Goal: Transaction & Acquisition: Purchase product/service

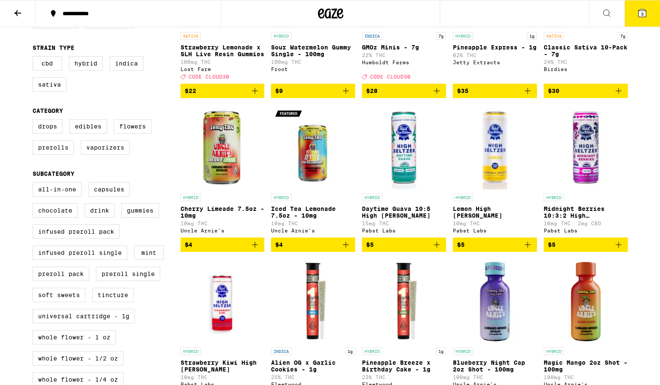
scroll to position [188, 0]
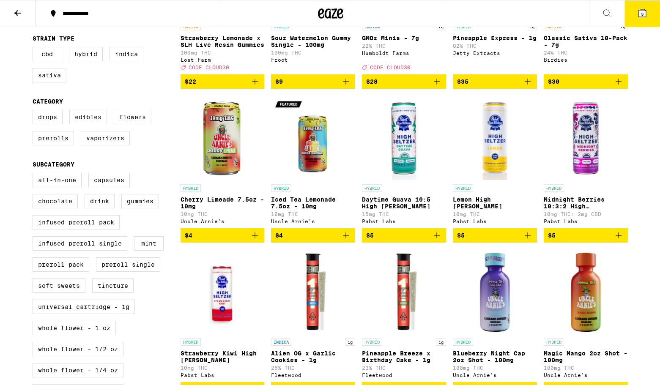
click at [89, 124] on label "Edibles" at bounding box center [88, 117] width 38 height 14
click at [35, 112] on input "Edibles" at bounding box center [34, 111] width 0 height 0
checkbox input "true"
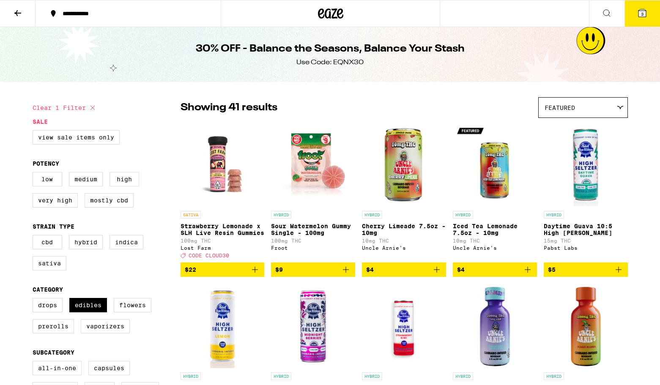
click at [126, 22] on button "**********" at bounding box center [128, 13] width 185 height 25
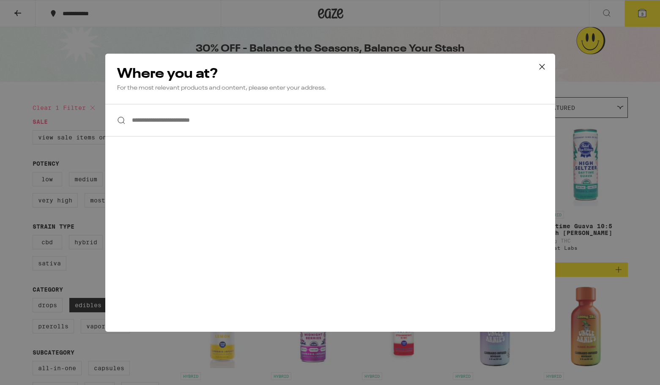
click at [171, 119] on input "**********" at bounding box center [330, 120] width 450 height 33
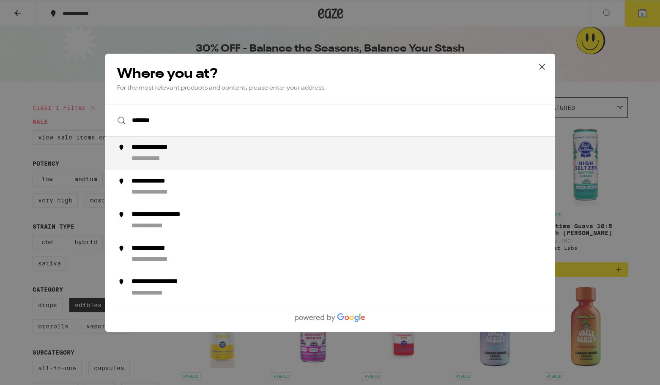
click at [181, 156] on div "**********" at bounding box center [346, 153] width 431 height 20
type input "**********"
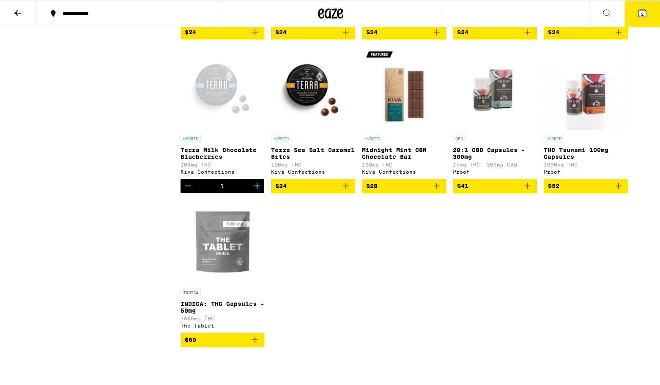
scroll to position [1179, 0]
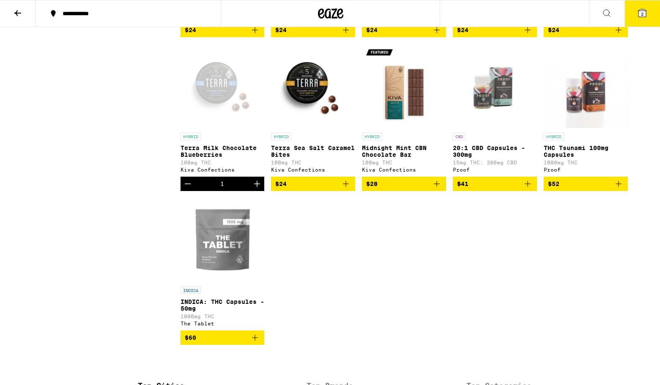
click at [256, 189] on icon "Increment" at bounding box center [257, 184] width 10 height 10
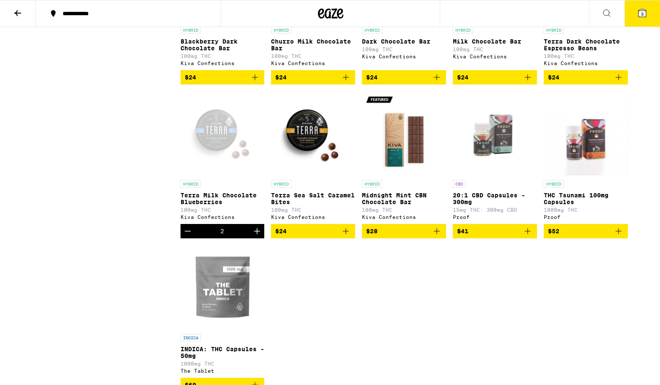
scroll to position [1130, 0]
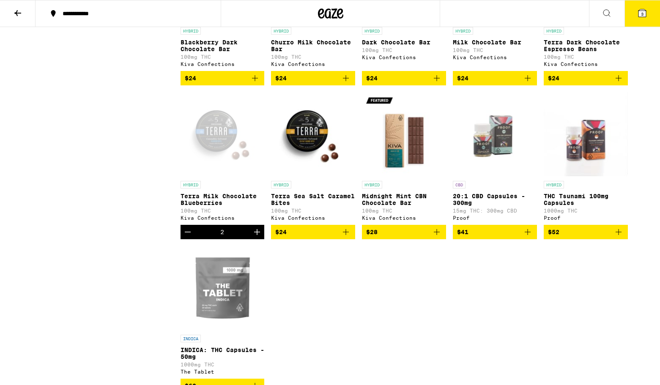
click at [583, 177] on img "Open page for THC Tsunami 100mg Capsules from Proof" at bounding box center [586, 134] width 84 height 85
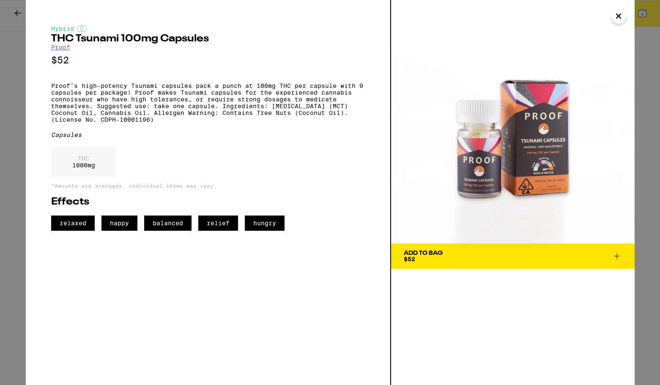
click at [613, 16] on icon "Close" at bounding box center [618, 16] width 10 height 13
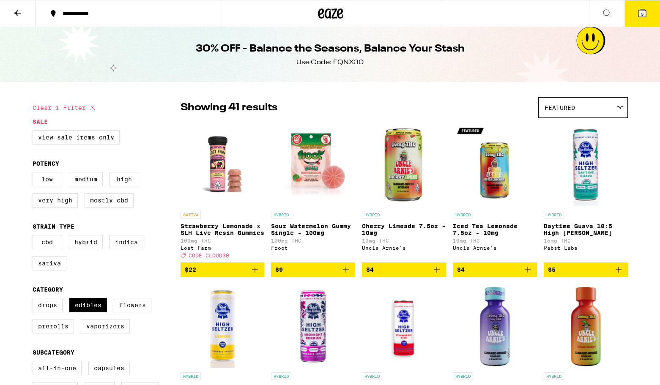
click at [645, 12] on icon at bounding box center [642, 13] width 8 height 8
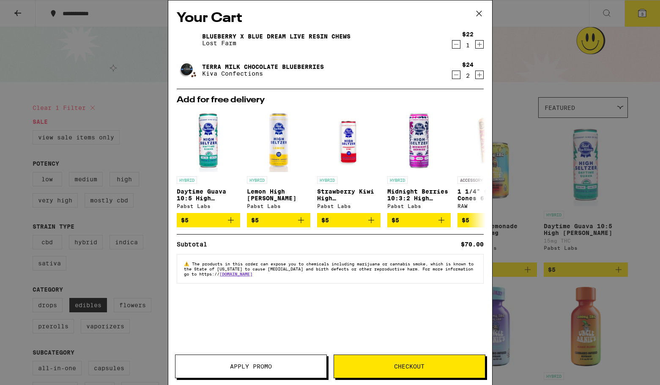
click at [482, 45] on icon "Increment" at bounding box center [480, 44] width 8 height 10
click at [480, 10] on icon at bounding box center [479, 13] width 13 height 13
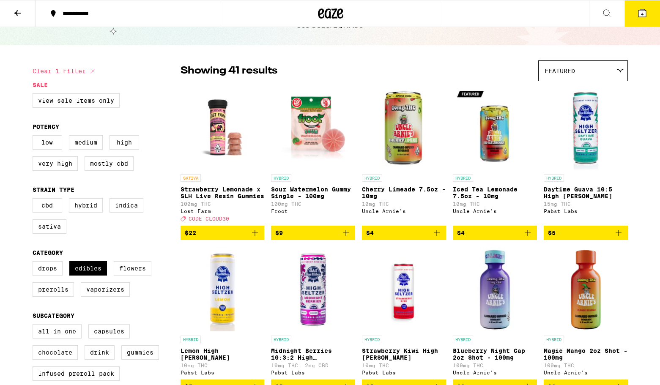
scroll to position [34, 0]
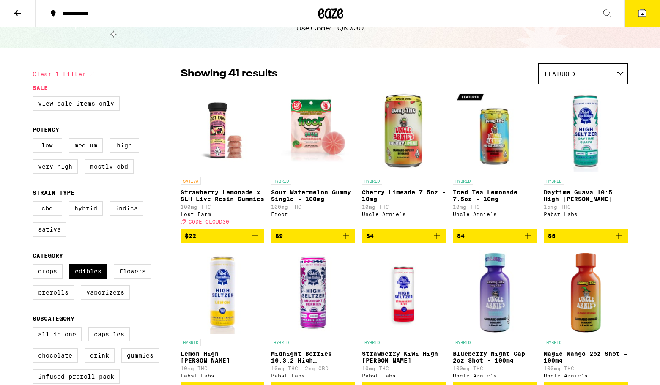
click at [643, 11] on icon at bounding box center [642, 13] width 8 height 8
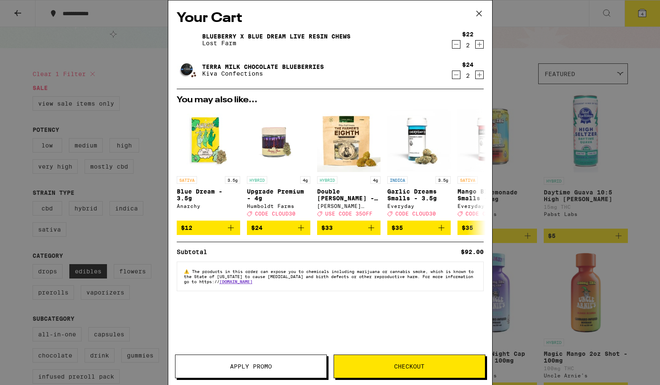
click at [480, 14] on icon at bounding box center [479, 13] width 13 height 13
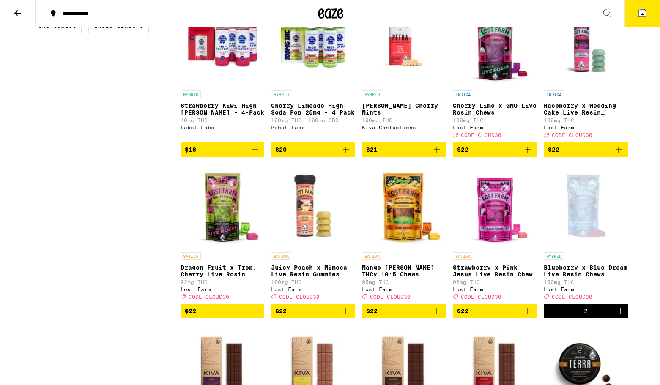
scroll to position [742, 0]
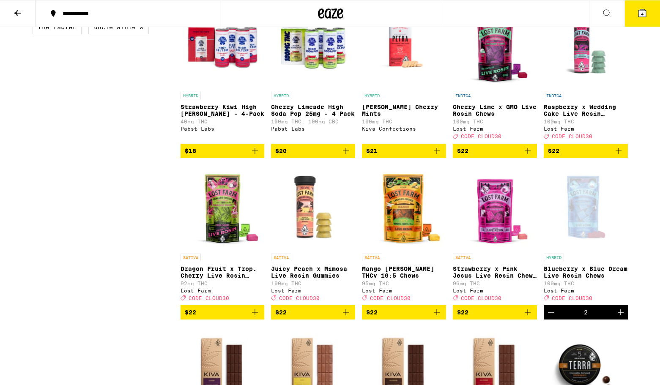
click at [257, 317] on icon "Add to bag" at bounding box center [255, 312] width 10 height 10
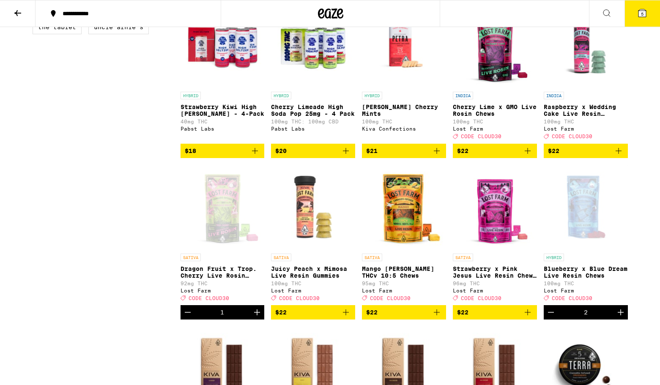
click at [257, 315] on icon "Increment" at bounding box center [257, 312] width 6 height 6
click at [212, 279] on p "Dragon Fruit x Trop. Cherry Live Rosin Chews" at bounding box center [223, 272] width 84 height 14
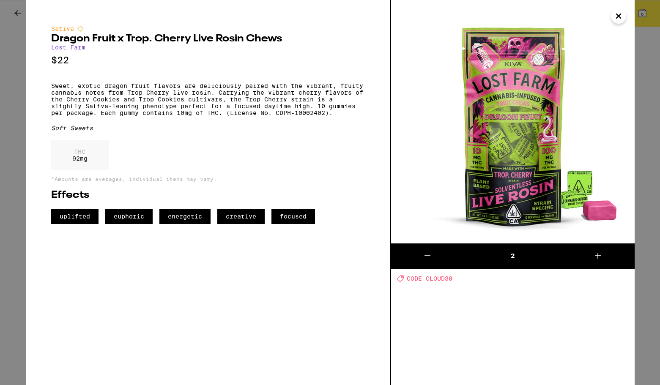
click at [621, 16] on icon "Close" at bounding box center [618, 16] width 10 height 13
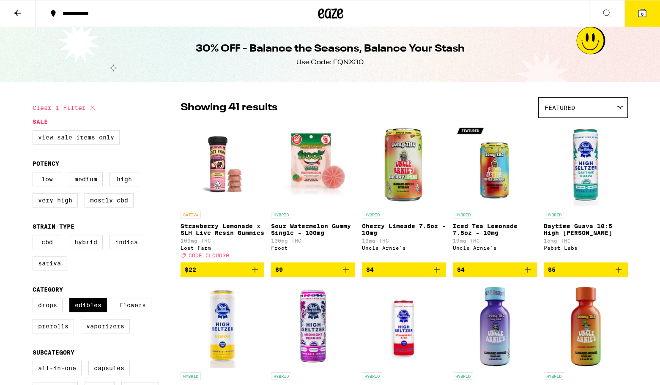
click at [79, 140] on label "View Sale Items Only" at bounding box center [76, 137] width 87 height 14
click at [35, 132] on input "View Sale Items Only" at bounding box center [34, 131] width 0 height 0
checkbox input "true"
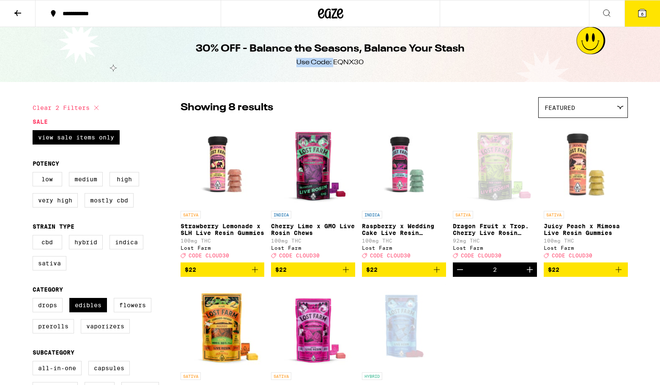
drag, startPoint x: 370, startPoint y: 62, endPoint x: 334, endPoint y: 62, distance: 36.8
click at [334, 62] on div "30% OFF - Balance the Seasons, Balance Your Stash Use Code: EQNX30" at bounding box center [330, 54] width 325 height 55
click at [350, 58] on div "Use Code: EQNX30" at bounding box center [329, 62] width 67 height 9
drag, startPoint x: 364, startPoint y: 61, endPoint x: 334, endPoint y: 64, distance: 29.8
click at [334, 64] on div "30% OFF - Balance the Seasons, Balance Your Stash Use Code: EQNX30" at bounding box center [330, 54] width 325 height 55
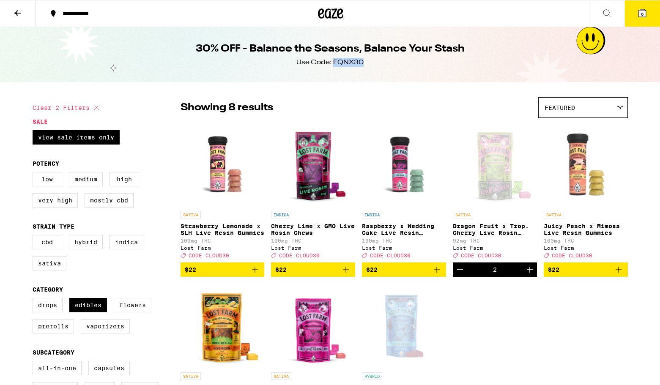
copy div "EQNX30"
click at [644, 15] on icon at bounding box center [642, 13] width 8 height 8
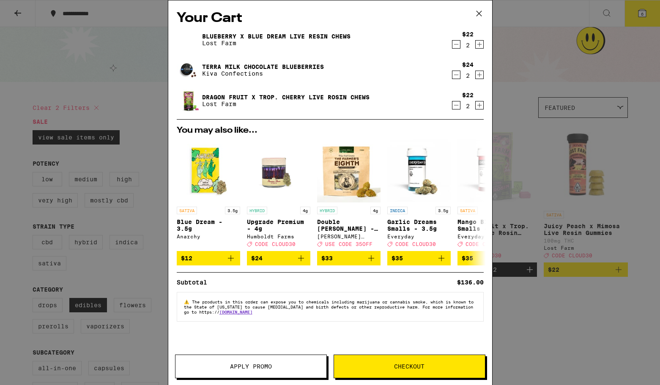
click at [268, 373] on button "Apply Promo" at bounding box center [251, 367] width 152 height 24
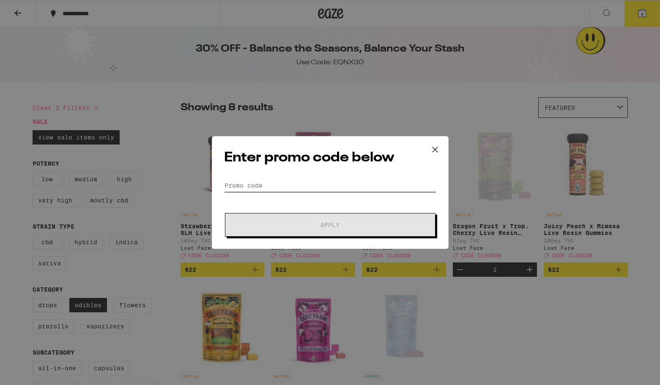
click at [299, 179] on input "Promo Code" at bounding box center [330, 185] width 212 height 13
paste input "EQNX30"
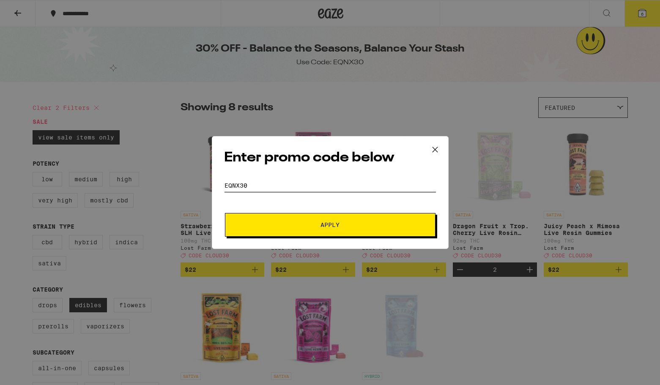
type input "EQNX30"
click at [304, 226] on span "Apply" at bounding box center [330, 225] width 152 height 6
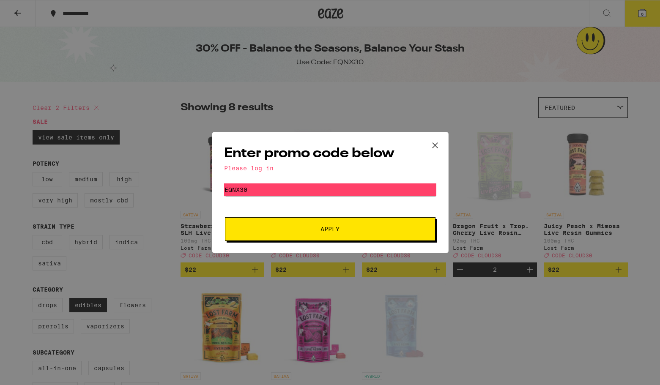
click at [326, 226] on span "Apply" at bounding box center [329, 229] width 19 height 6
click at [378, 194] on input "EQNX30" at bounding box center [330, 189] width 212 height 13
click at [435, 145] on icon at bounding box center [434, 145] width 5 height 5
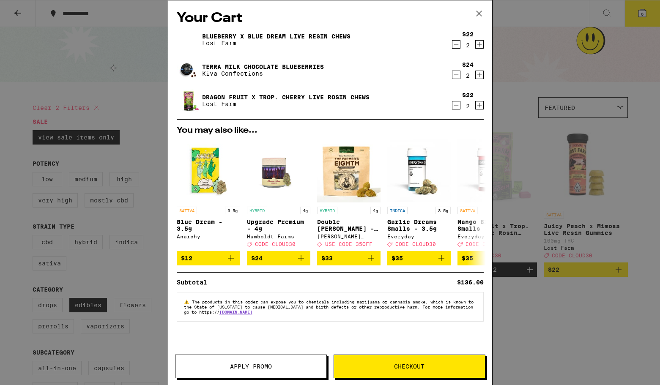
click at [476, 14] on icon at bounding box center [479, 13] width 13 height 13
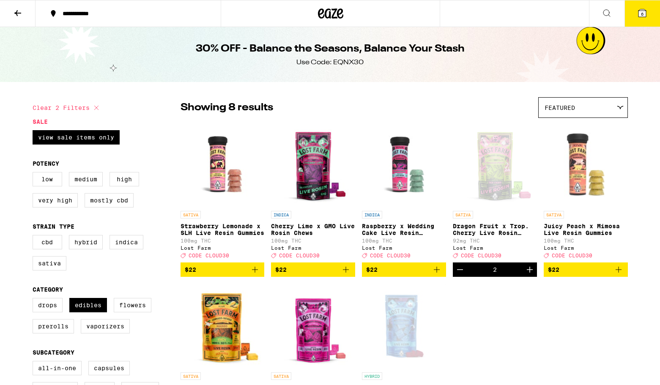
click at [19, 14] on icon at bounding box center [18, 13] width 10 height 10
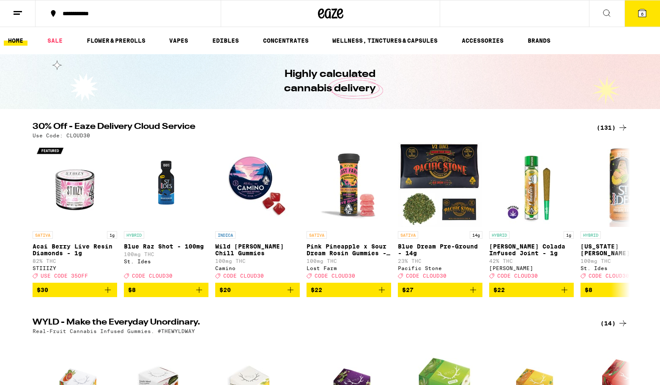
click at [638, 19] on button "6" at bounding box center [642, 13] width 36 height 26
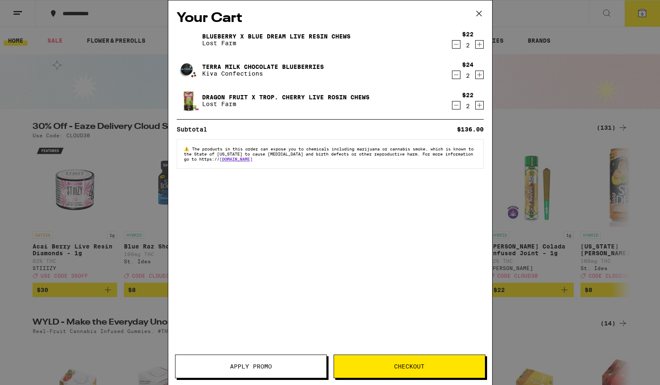
click at [643, 12] on div "Your Cart Blueberry x Blue Dream Live Resin Chews Lost Farm $22 2 Terra Milk Ch…" at bounding box center [330, 192] width 660 height 385
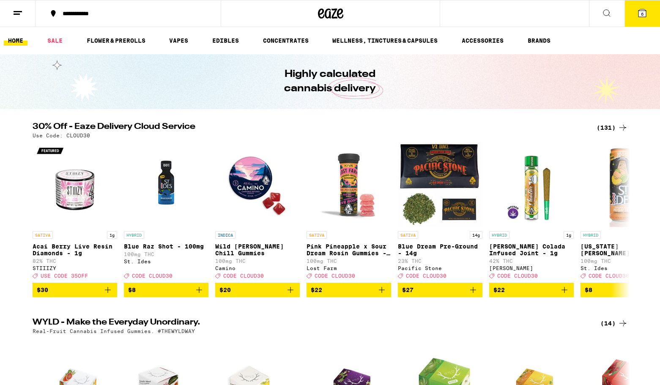
click at [643, 12] on span "6" at bounding box center [642, 13] width 3 height 5
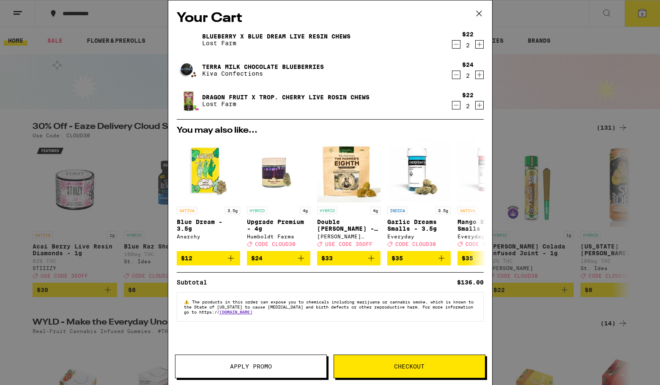
click at [473, 11] on icon at bounding box center [479, 13] width 13 height 13
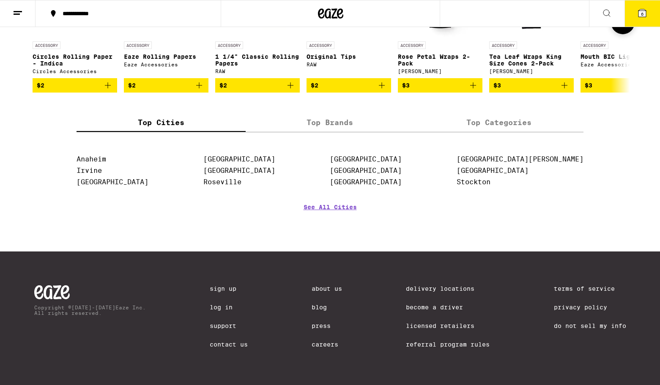
scroll to position [3756, 0]
click at [402, 179] on link "[GEOGRAPHIC_DATA]" at bounding box center [366, 182] width 72 height 8
click at [528, 170] on link "[GEOGRAPHIC_DATA]" at bounding box center [493, 171] width 72 height 8
click at [402, 180] on link "[GEOGRAPHIC_DATA]" at bounding box center [366, 182] width 72 height 8
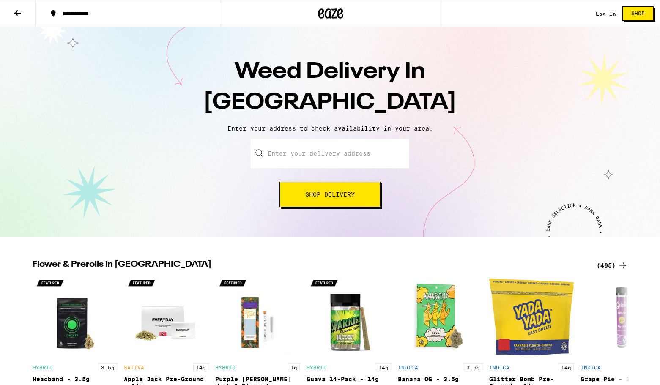
click at [603, 14] on link "Log In" at bounding box center [606, 13] width 20 height 5
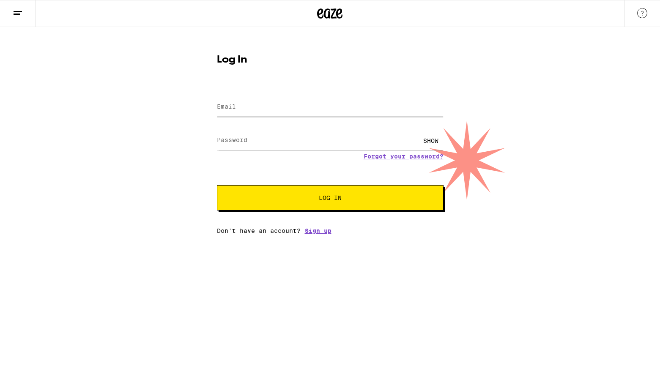
type input "[EMAIL_ADDRESS][DOMAIN_NAME]"
click at [336, 201] on span "Log In" at bounding box center [330, 198] width 23 height 6
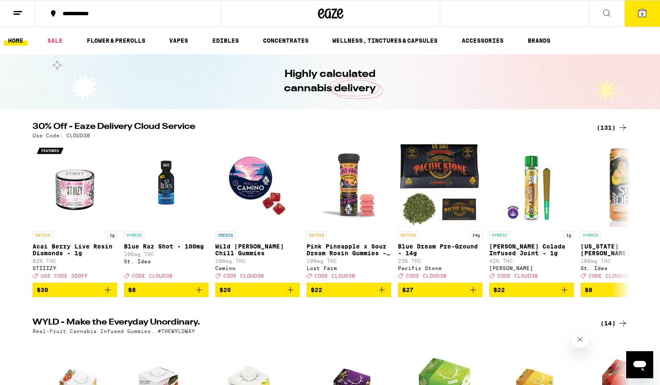
click at [419, 105] on div "Highly calculated cannabis delivery" at bounding box center [330, 81] width 325 height 55
click at [639, 17] on icon at bounding box center [642, 13] width 10 height 10
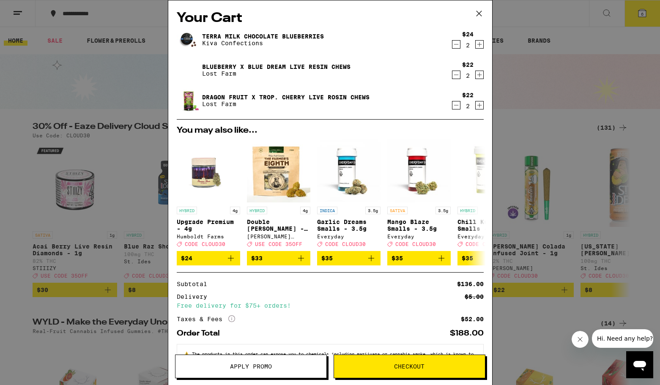
click at [454, 46] on icon "Decrement" at bounding box center [456, 44] width 8 height 10
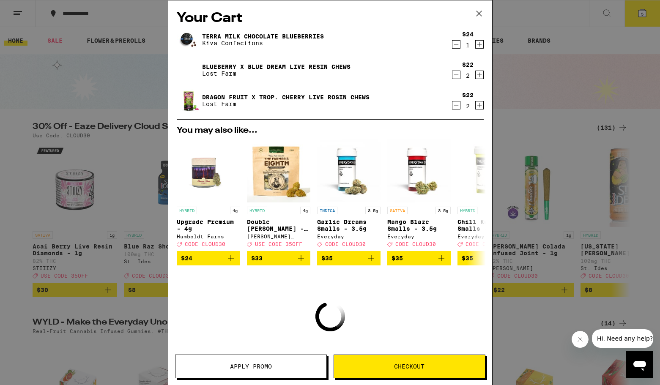
click at [454, 46] on icon "Decrement" at bounding box center [456, 44] width 8 height 10
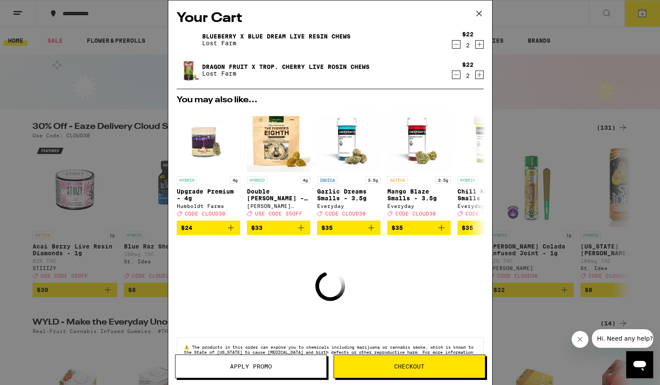
click at [454, 46] on icon "Decrement" at bounding box center [456, 44] width 8 height 10
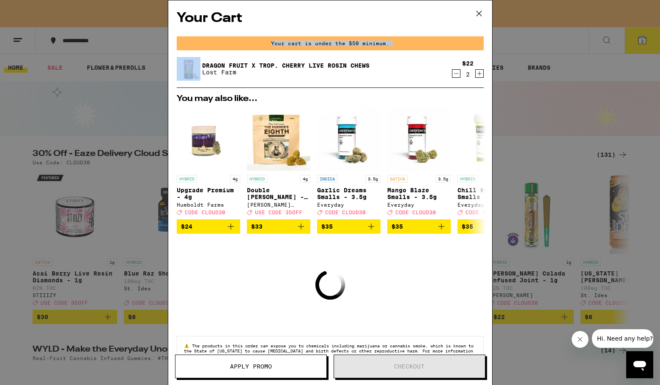
click at [454, 46] on div "Your cart is under the $50 minimum." at bounding box center [330, 43] width 307 height 14
click at [441, 55] on div "Your Cart Your cart is under the $50 minimum. Dragon Fruit x Trop. Cherry Live …" at bounding box center [330, 179] width 324 height 359
click at [464, 74] on div "2" at bounding box center [467, 74] width 11 height 7
click at [455, 74] on icon "Decrement" at bounding box center [456, 73] width 8 height 10
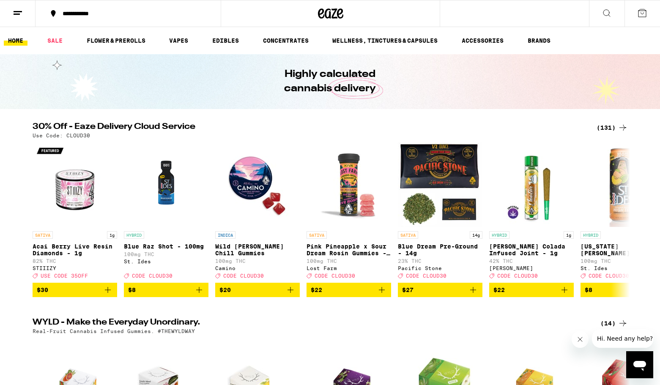
click at [455, 74] on div "Your Cart You may also like... HYBRID 4g Upgrade Premium - 4g Humboldt Farms De…" at bounding box center [330, 192] width 660 height 385
click at [57, 40] on link "SALE" at bounding box center [55, 41] width 24 height 10
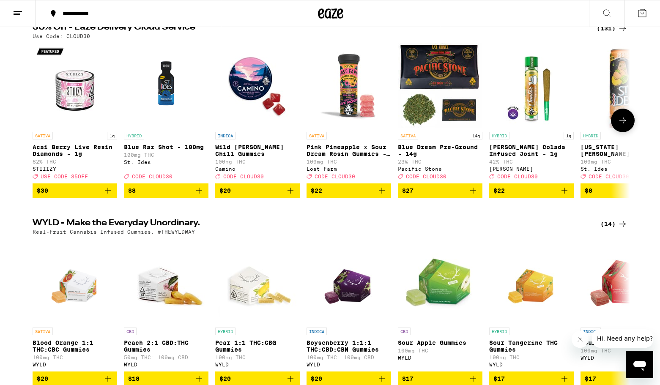
scroll to position [103, 0]
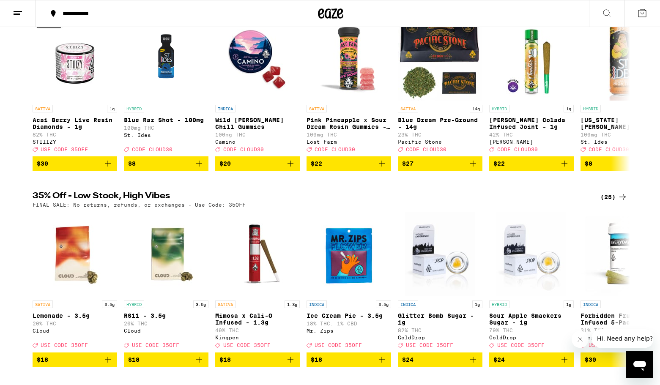
scroll to position [122, 0]
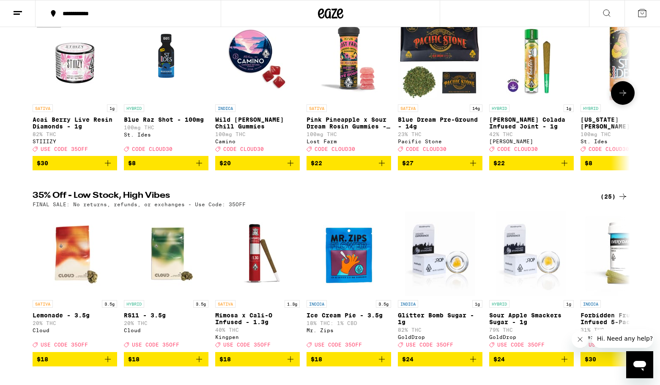
click at [290, 168] on icon "Add to bag" at bounding box center [290, 163] width 10 height 10
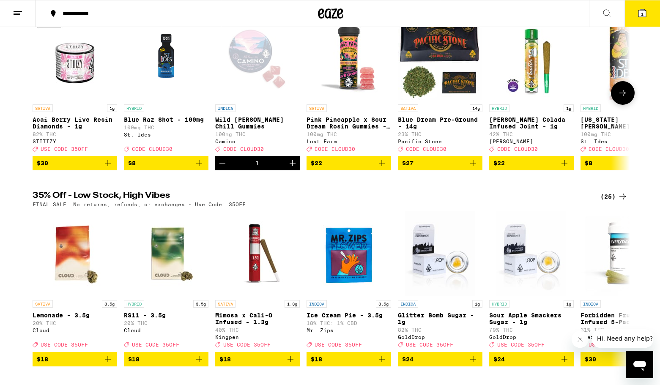
click at [290, 168] on icon "Increment" at bounding box center [292, 163] width 10 height 10
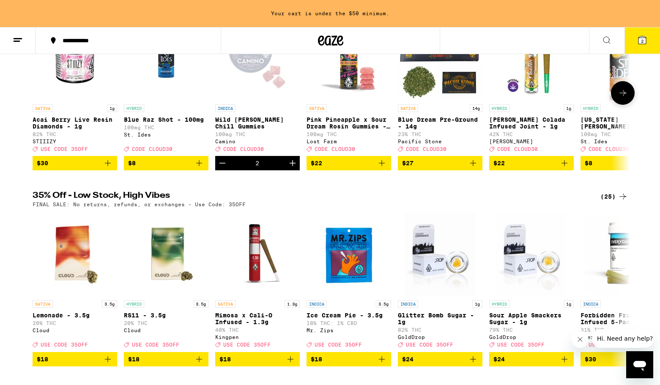
click at [380, 168] on icon "Add to bag" at bounding box center [382, 163] width 10 height 10
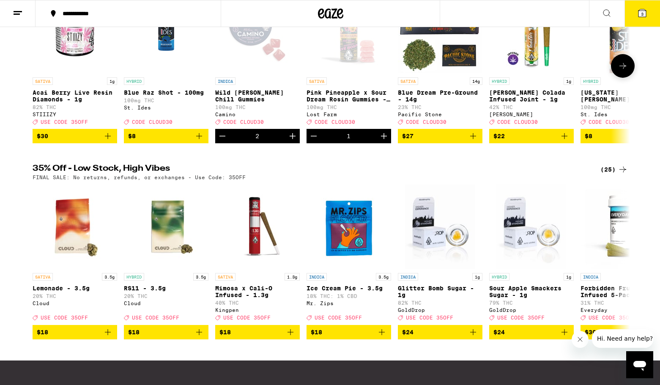
click at [380, 141] on icon "Increment" at bounding box center [384, 136] width 10 height 10
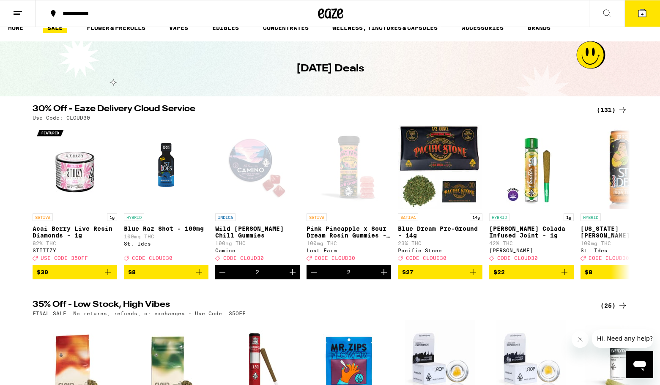
scroll to position [12, 0]
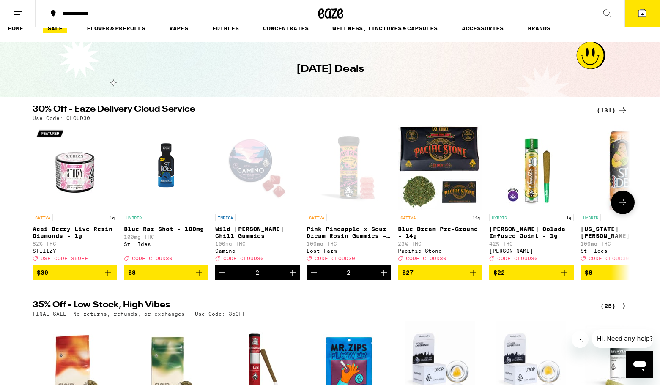
click at [619, 208] on icon at bounding box center [623, 202] width 10 height 10
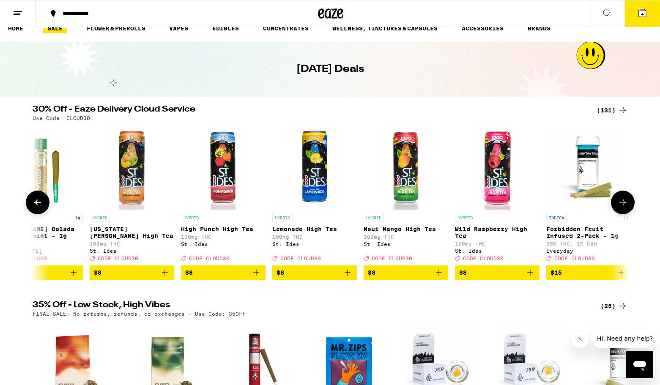
scroll to position [0, 503]
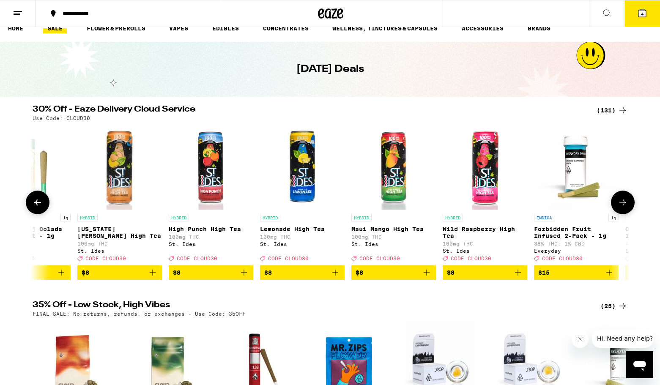
click at [619, 208] on icon at bounding box center [623, 202] width 10 height 10
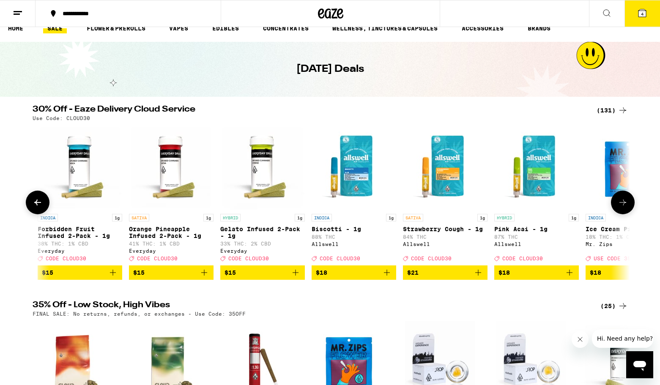
scroll to position [0, 1006]
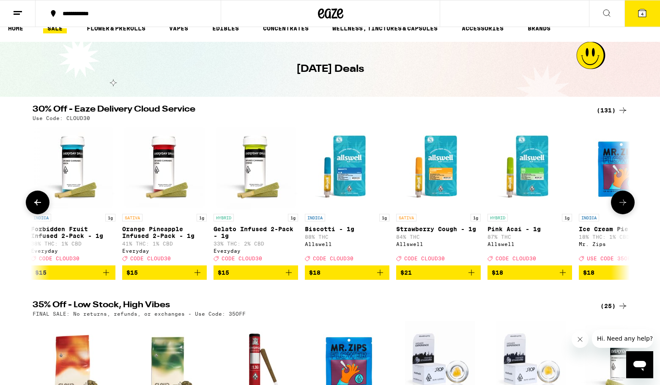
click at [619, 208] on icon at bounding box center [623, 202] width 10 height 10
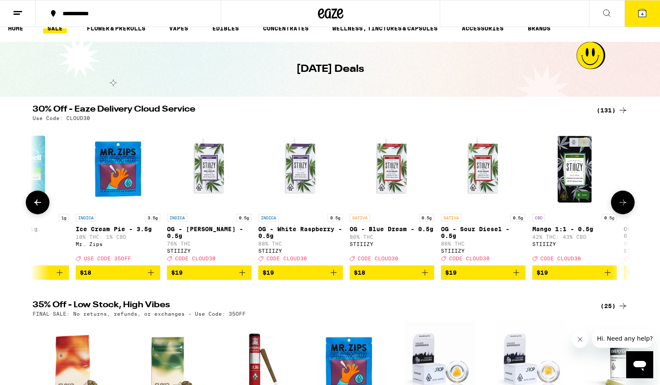
click at [616, 209] on button at bounding box center [623, 203] width 24 height 24
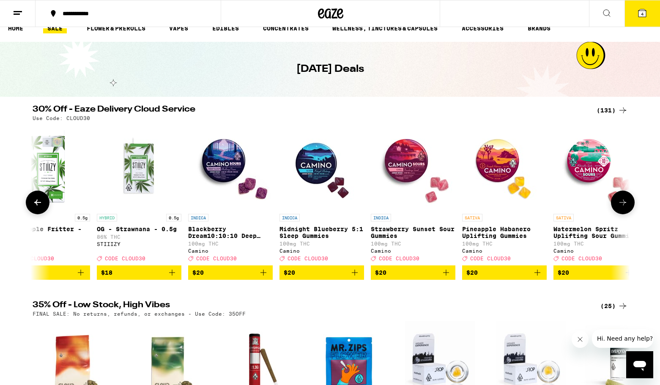
scroll to position [0, 2129]
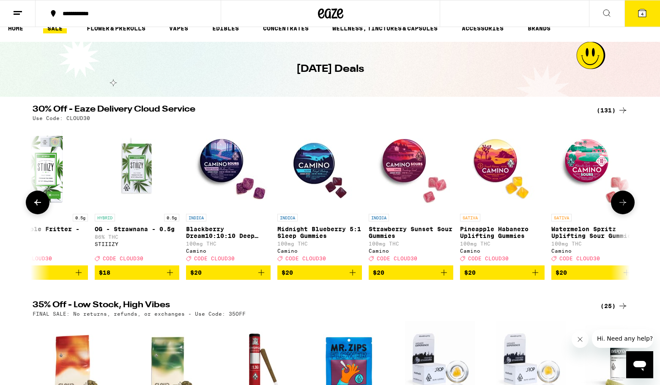
click at [536, 278] on icon "Add to bag" at bounding box center [535, 273] width 10 height 10
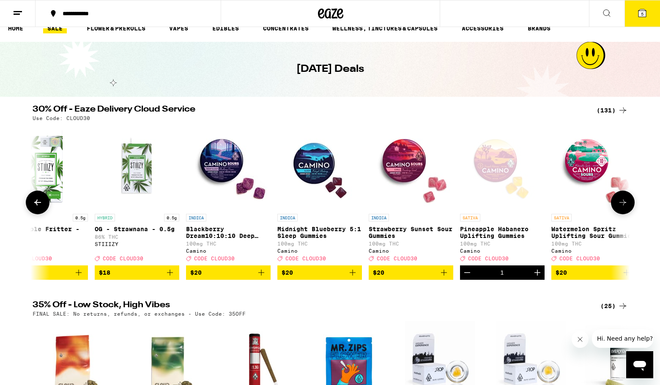
click at [536, 278] on icon "Increment" at bounding box center [537, 273] width 10 height 10
click at [625, 200] on button at bounding box center [623, 203] width 24 height 24
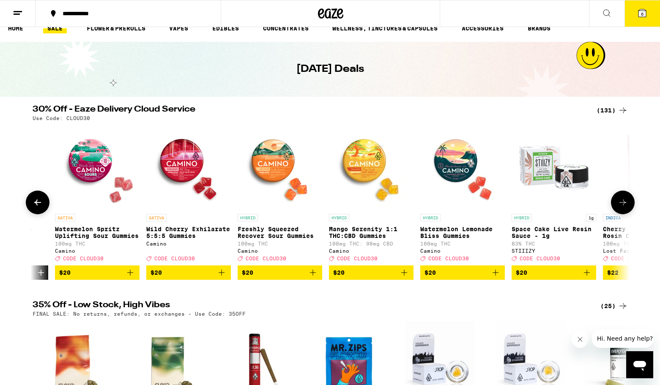
scroll to position [0, 2632]
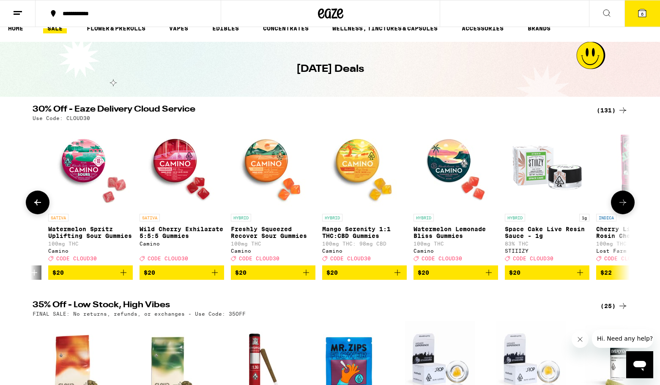
click at [625, 200] on button at bounding box center [623, 203] width 24 height 24
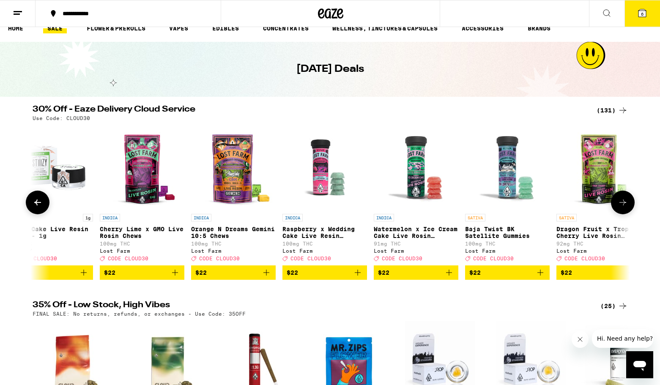
scroll to position [0, 3135]
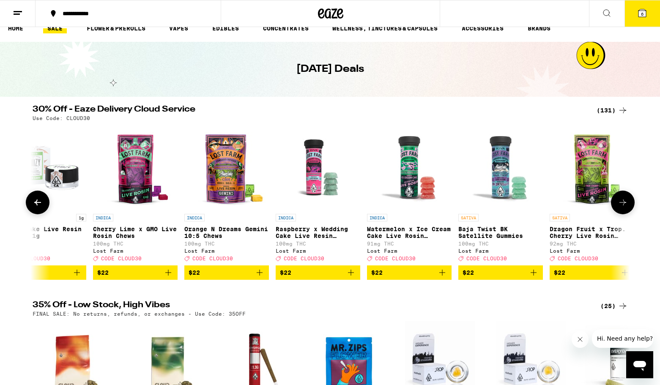
click at [623, 278] on icon "Add to bag" at bounding box center [625, 273] width 10 height 10
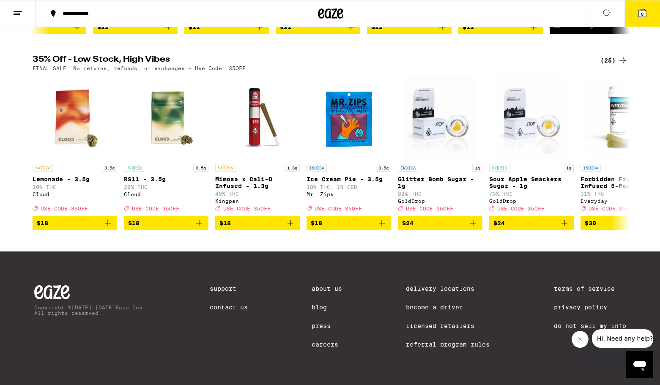
scroll to position [0, 0]
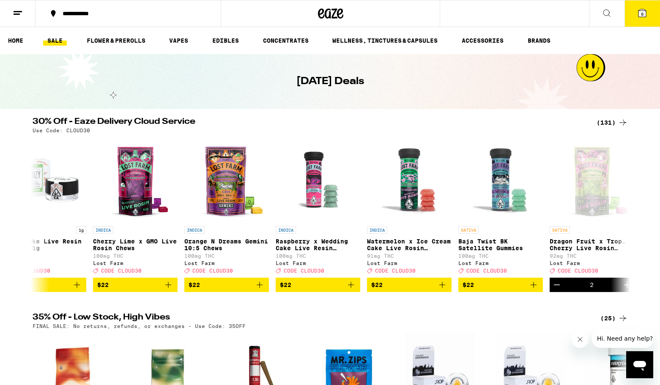
click at [643, 16] on icon at bounding box center [642, 13] width 8 height 8
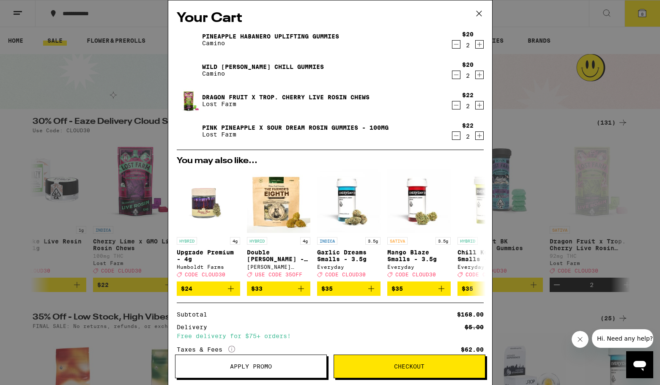
click at [196, 103] on img at bounding box center [189, 101] width 24 height 24
click at [481, 11] on icon at bounding box center [479, 13] width 13 height 13
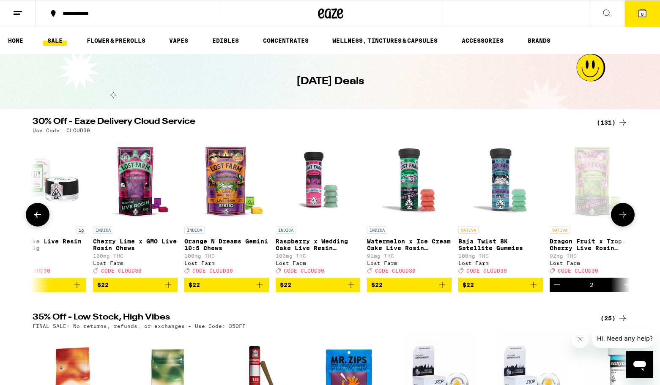
scroll to position [0, 0]
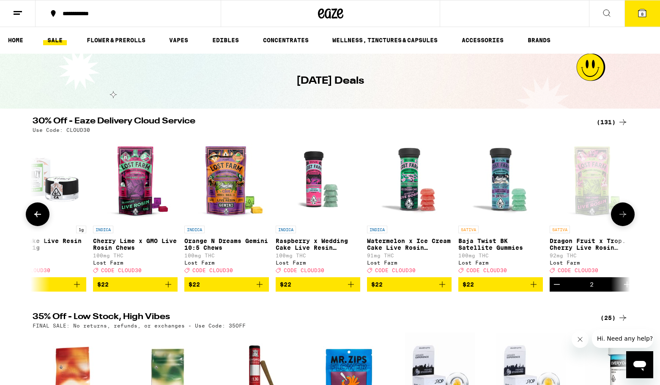
click at [37, 219] on icon at bounding box center [38, 214] width 10 height 10
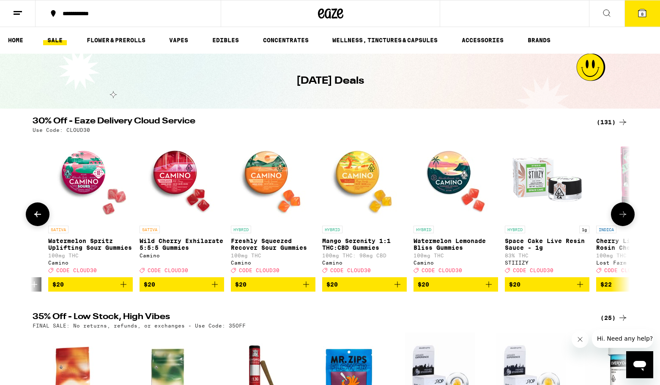
click at [37, 219] on icon at bounding box center [38, 214] width 10 height 10
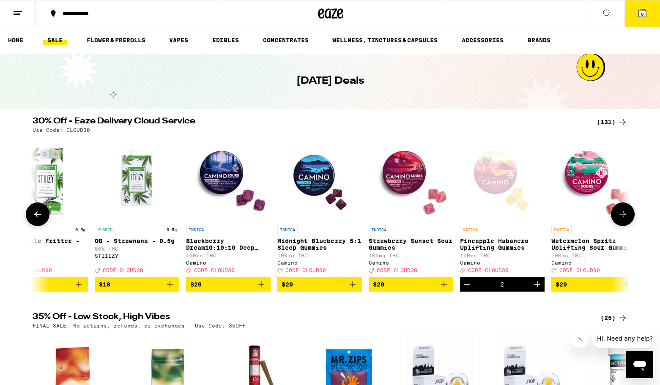
click at [37, 219] on icon at bounding box center [38, 214] width 10 height 10
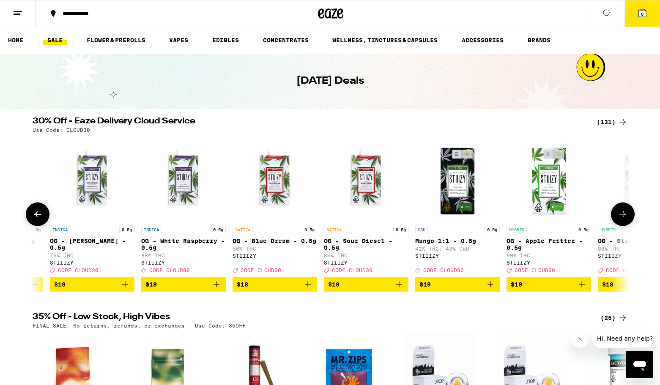
click at [37, 219] on icon at bounding box center [38, 214] width 10 height 10
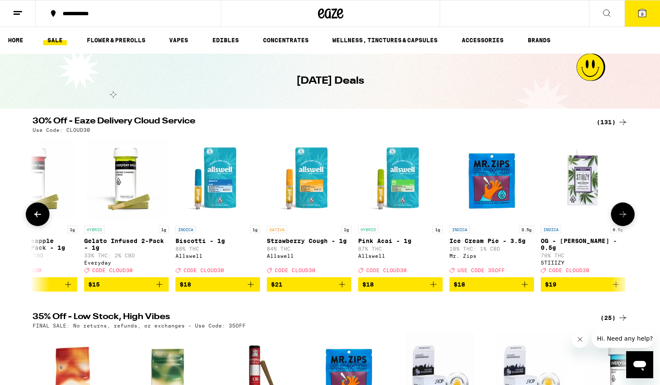
click at [37, 219] on icon at bounding box center [38, 214] width 10 height 10
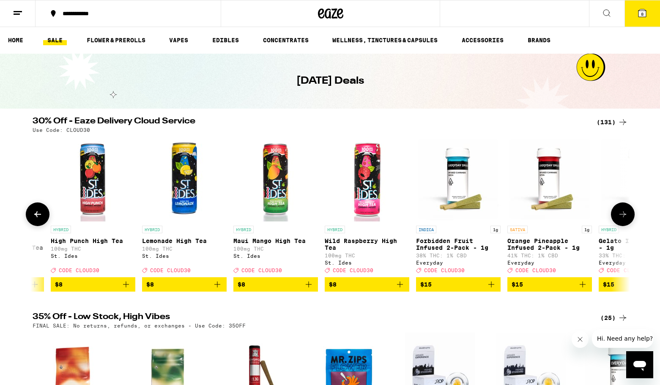
click at [37, 219] on icon at bounding box center [38, 214] width 10 height 10
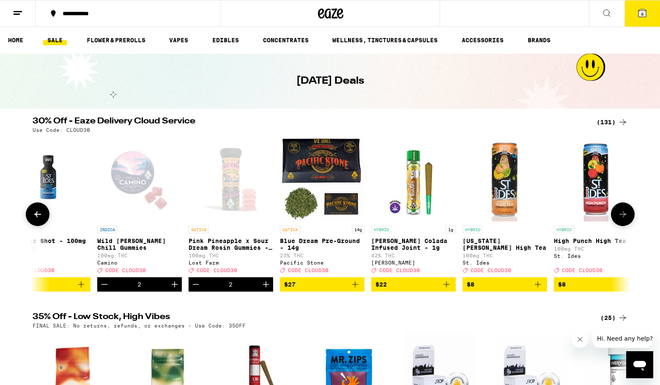
click at [37, 219] on icon at bounding box center [38, 214] width 10 height 10
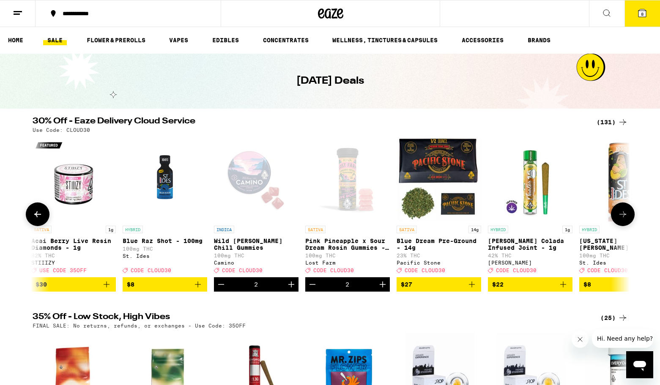
scroll to position [0, 0]
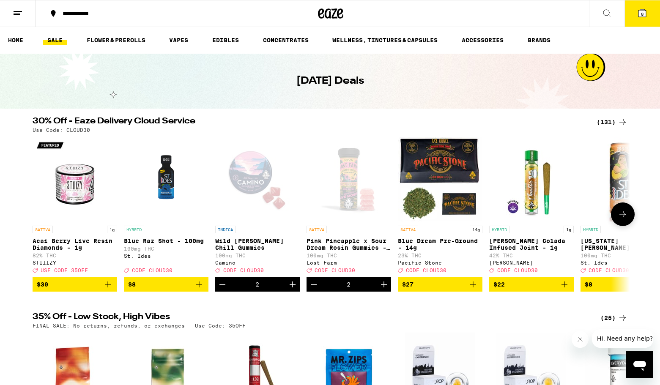
click at [627, 218] on button at bounding box center [623, 214] width 24 height 24
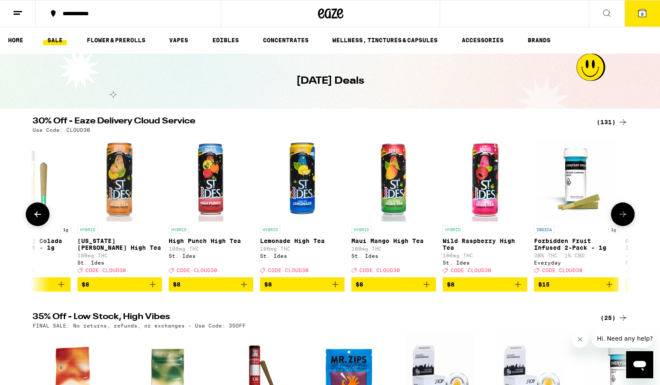
click at [627, 218] on button at bounding box center [623, 214] width 24 height 24
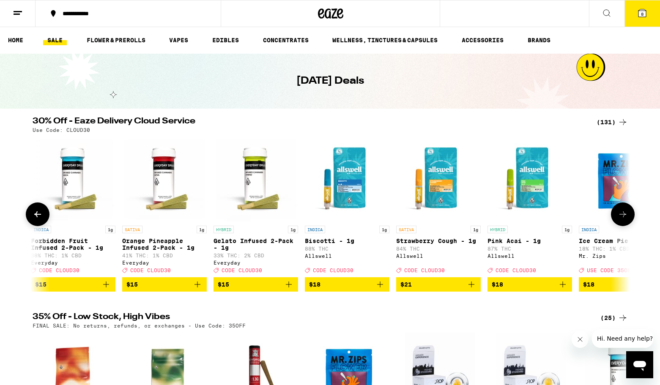
click at [627, 218] on button at bounding box center [623, 214] width 24 height 24
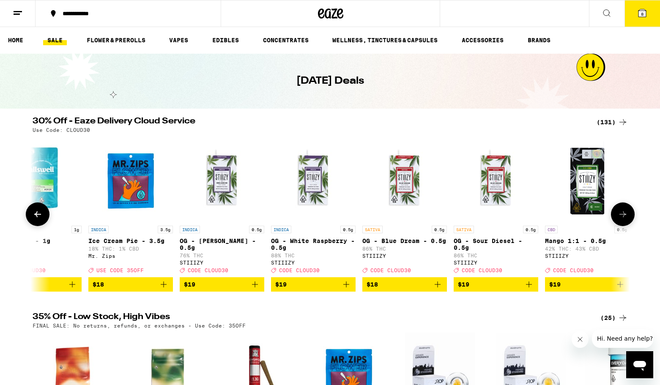
scroll to position [0, 1509]
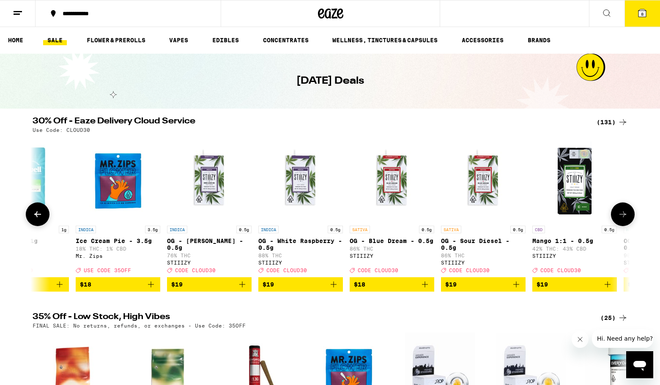
click at [627, 218] on button at bounding box center [623, 214] width 24 height 24
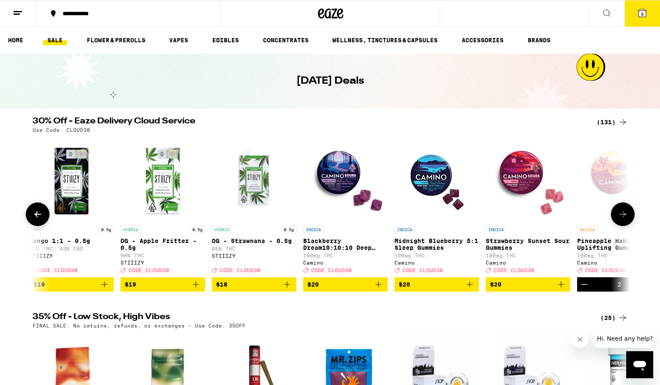
click at [627, 218] on button at bounding box center [623, 214] width 24 height 24
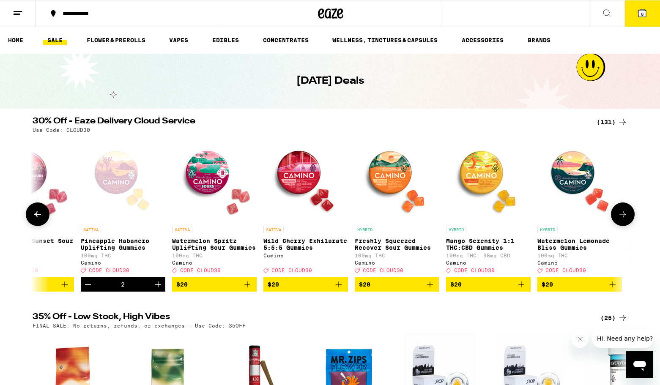
scroll to position [0, 2515]
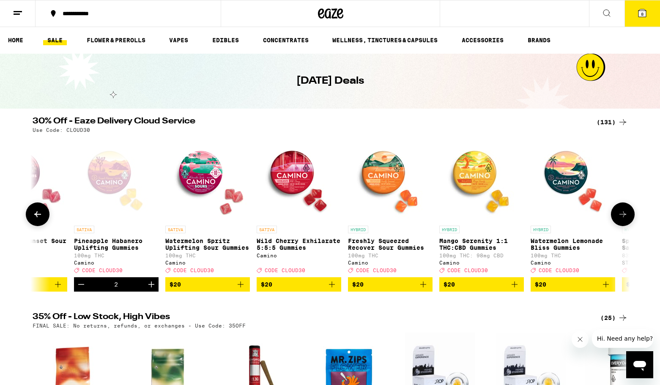
click at [627, 218] on button at bounding box center [623, 214] width 24 height 24
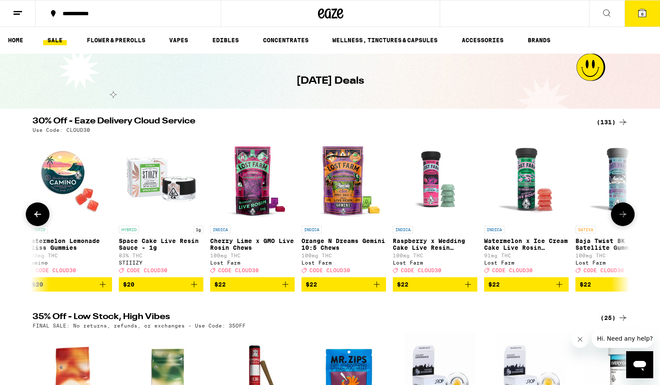
click at [627, 218] on button at bounding box center [623, 214] width 24 height 24
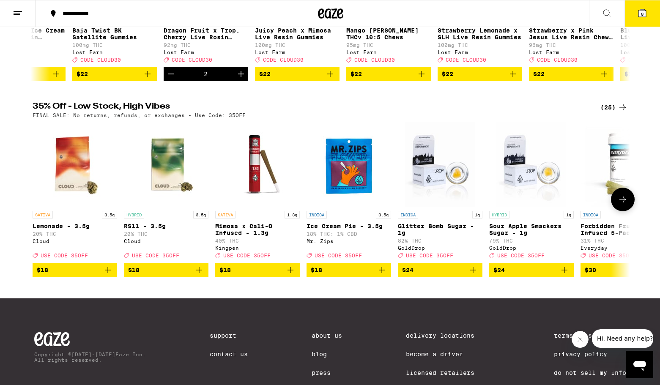
scroll to position [0, 0]
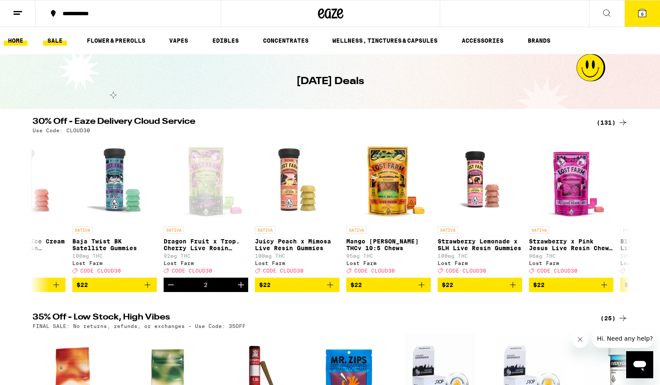
click at [21, 36] on link "HOME" at bounding box center [16, 41] width 24 height 10
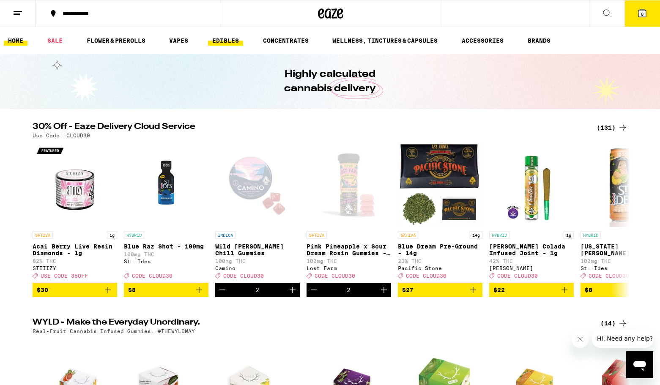
click at [232, 42] on link "EDIBLES" at bounding box center [225, 41] width 35 height 10
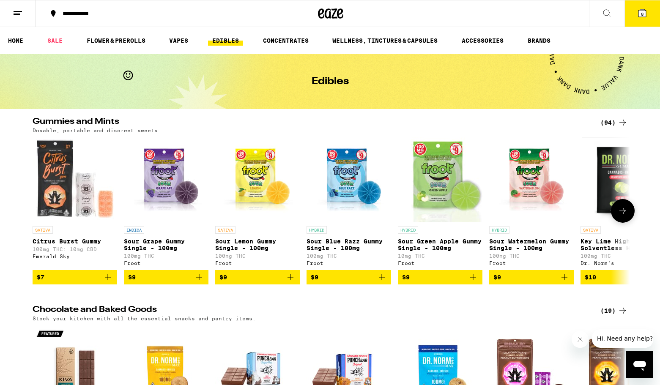
click at [622, 210] on icon at bounding box center [623, 211] width 10 height 10
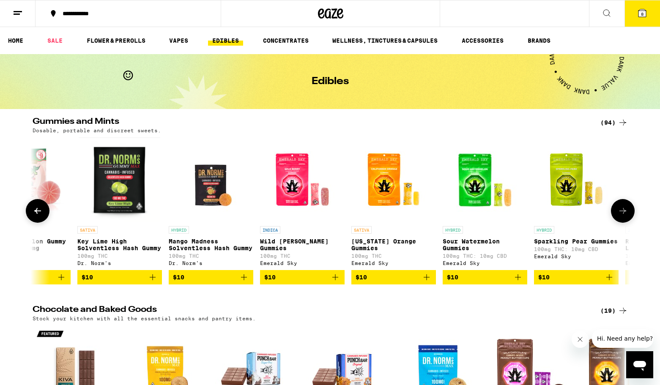
click at [622, 210] on icon at bounding box center [623, 211] width 10 height 10
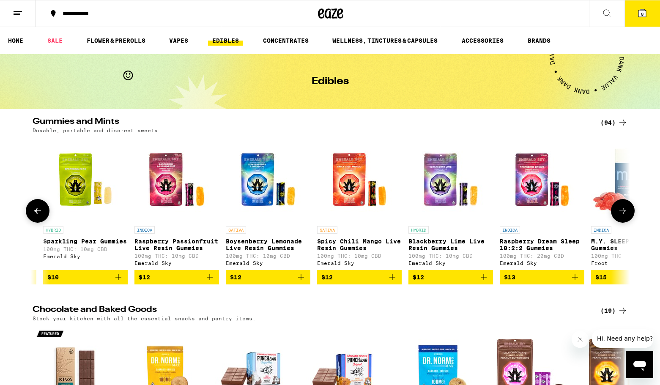
scroll to position [0, 1006]
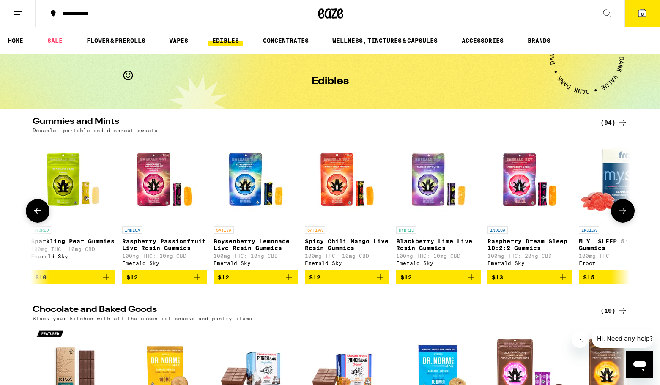
click at [622, 210] on icon at bounding box center [623, 211] width 10 height 10
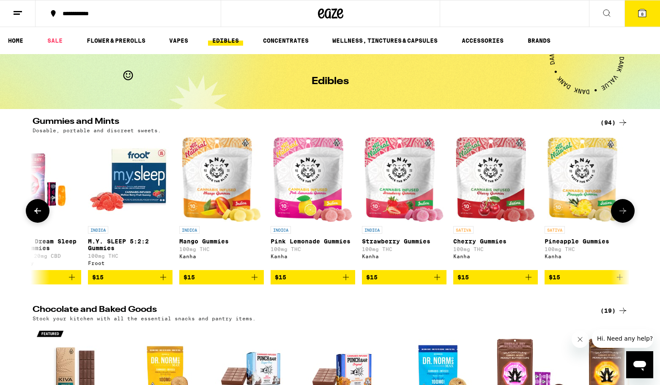
scroll to position [0, 1509]
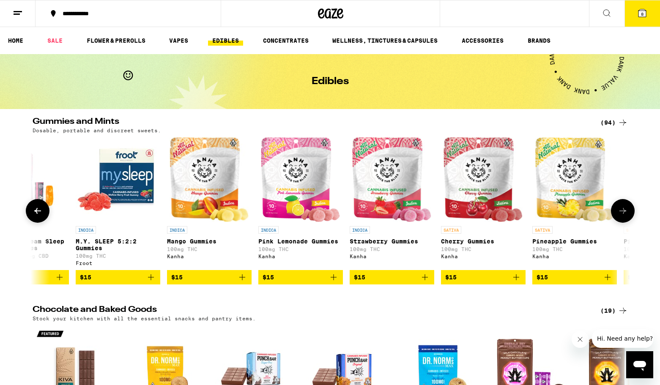
click at [622, 210] on icon at bounding box center [623, 211] width 10 height 10
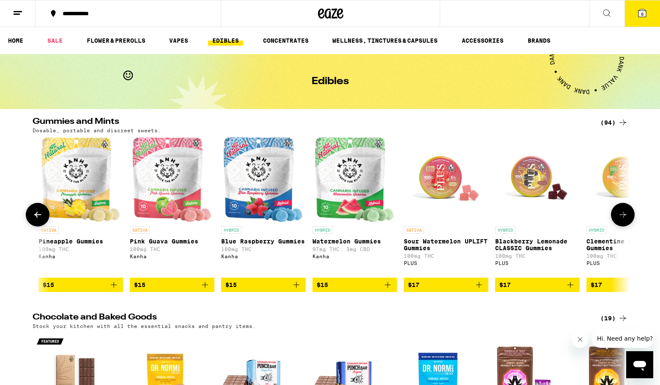
scroll to position [0, 2012]
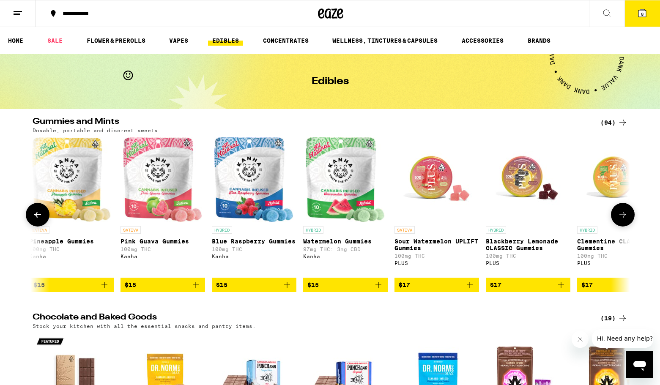
click at [285, 290] on icon "Add to bag" at bounding box center [287, 285] width 10 height 10
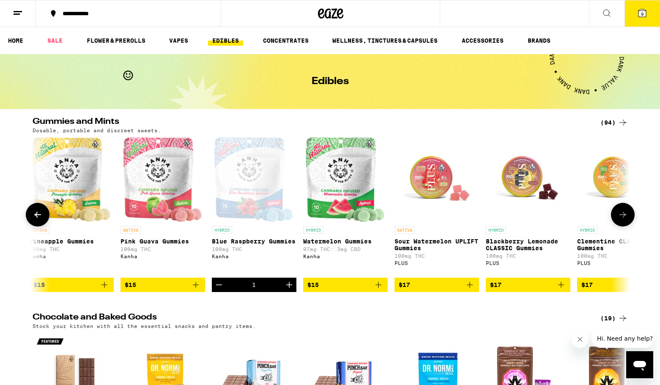
click at [285, 290] on icon "Increment" at bounding box center [289, 285] width 10 height 10
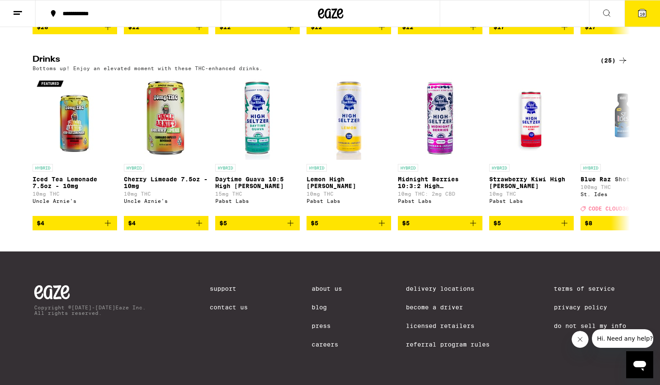
scroll to position [0, 0]
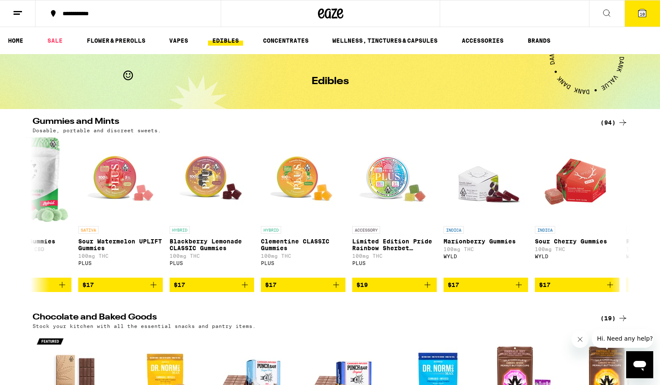
click at [645, 15] on icon at bounding box center [642, 13] width 8 height 8
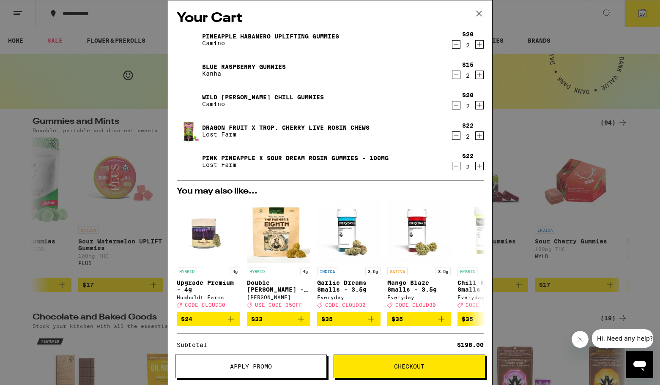
click at [405, 362] on button "Checkout" at bounding box center [410, 367] width 152 height 24
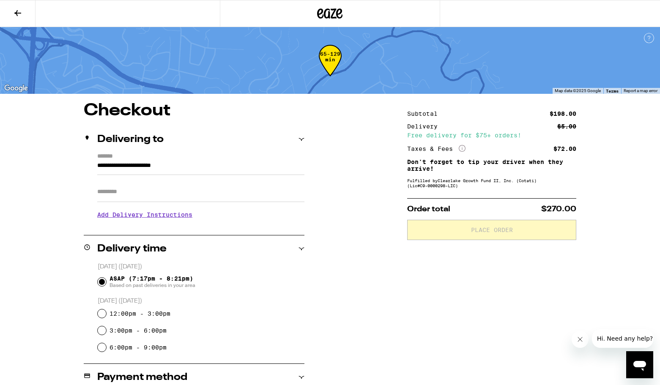
click at [19, 13] on icon at bounding box center [17, 13] width 7 height 6
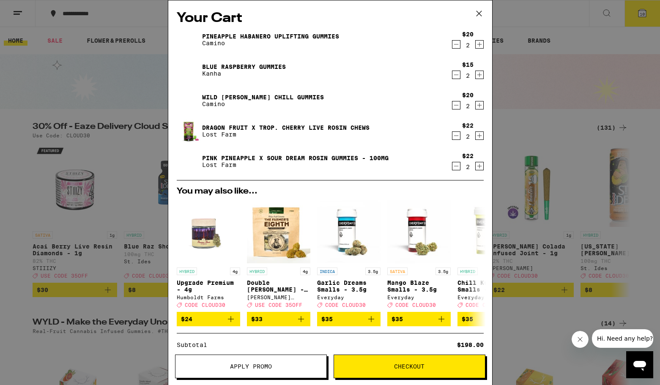
click at [458, 43] on icon "Decrement" at bounding box center [456, 44] width 8 height 10
click at [455, 105] on icon "Decrement" at bounding box center [456, 105] width 8 height 10
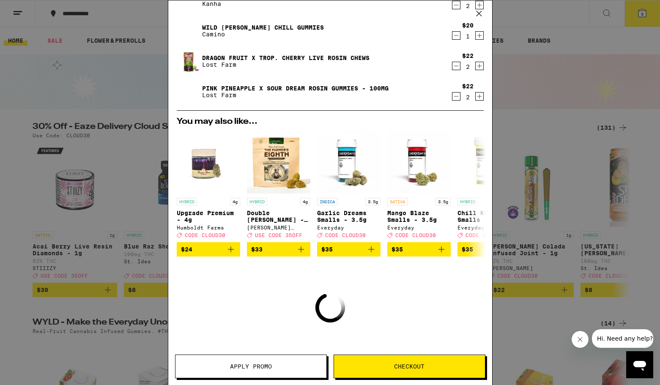
scroll to position [71, 0]
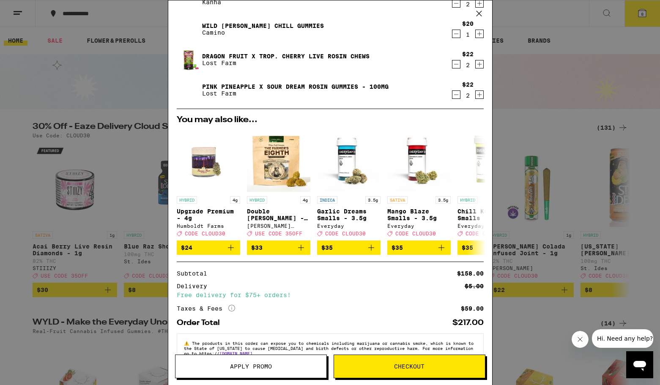
click at [387, 369] on span "Checkout" at bounding box center [409, 367] width 151 height 6
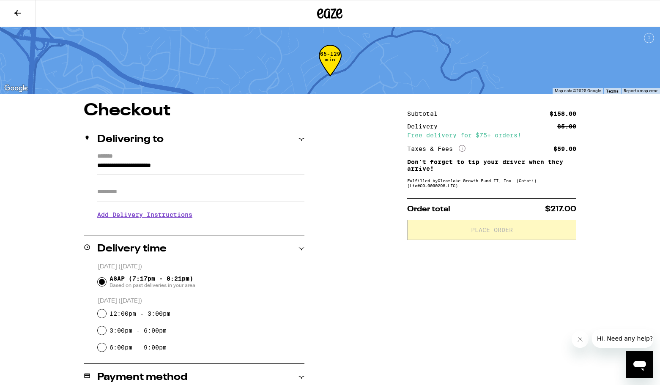
click at [464, 149] on icon "More Info" at bounding box center [462, 148] width 7 height 7
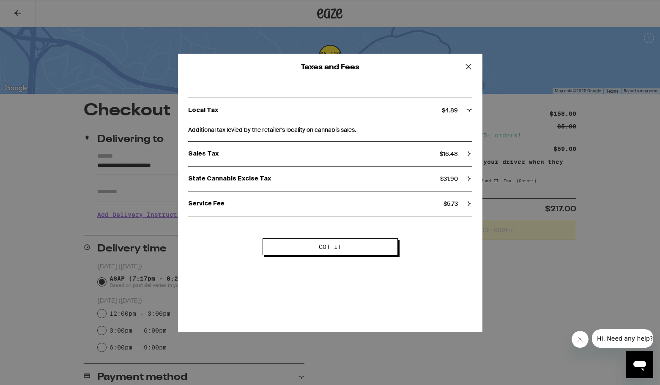
click at [470, 178] on icon at bounding box center [469, 179] width 6 height 6
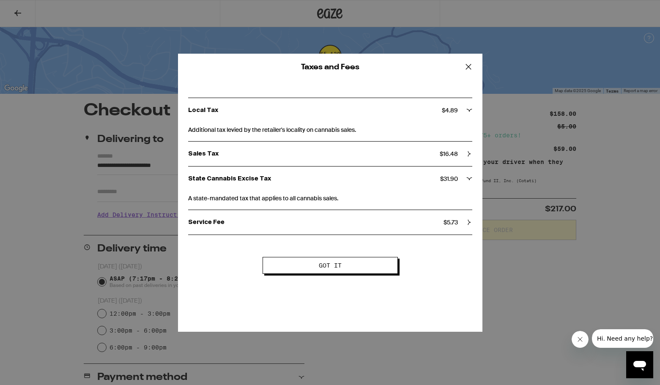
click at [470, 178] on icon at bounding box center [468, 179] width 5 height 3
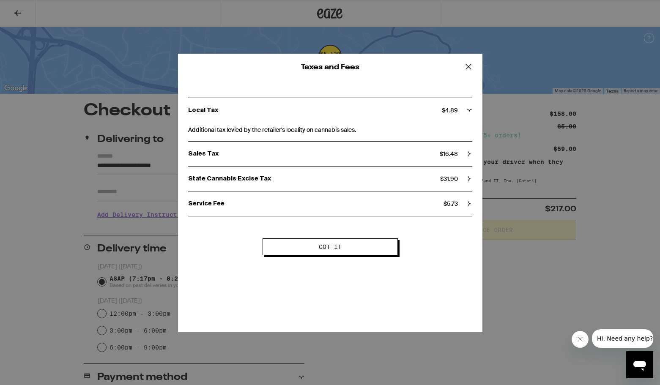
click at [468, 181] on icon at bounding box center [469, 178] width 3 height 5
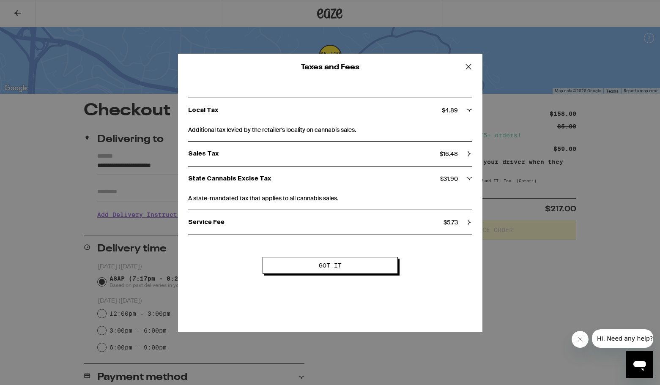
click at [470, 67] on icon at bounding box center [468, 66] width 13 height 13
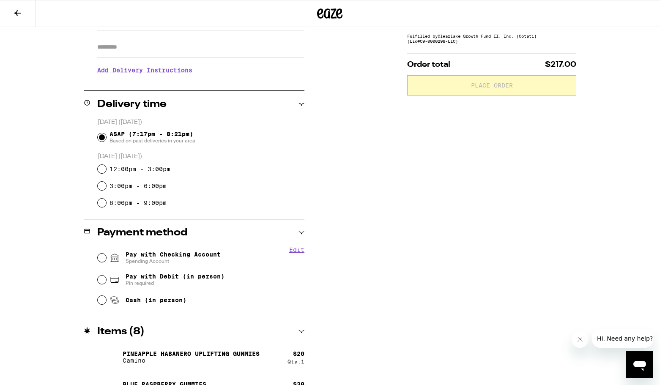
scroll to position [147, 0]
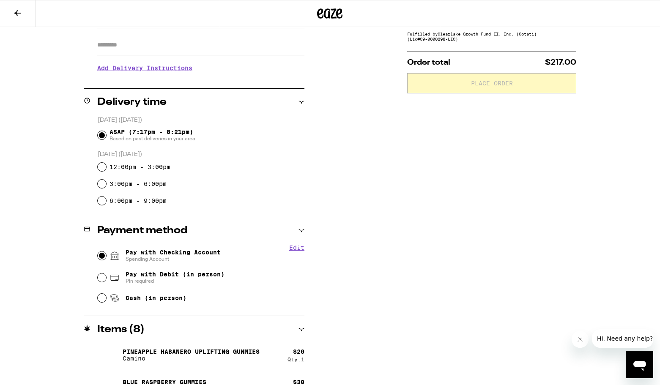
click at [101, 257] on input "Pay with Checking Account Spending Account" at bounding box center [102, 256] width 8 height 8
radio input "true"
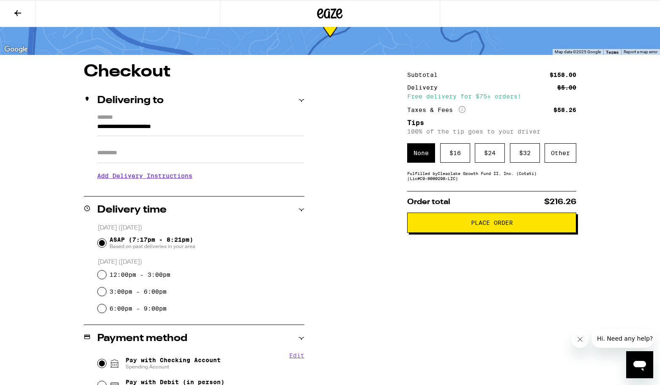
scroll to position [0, 0]
